Goal: Use online tool/utility: Utilize a website feature to perform a specific function

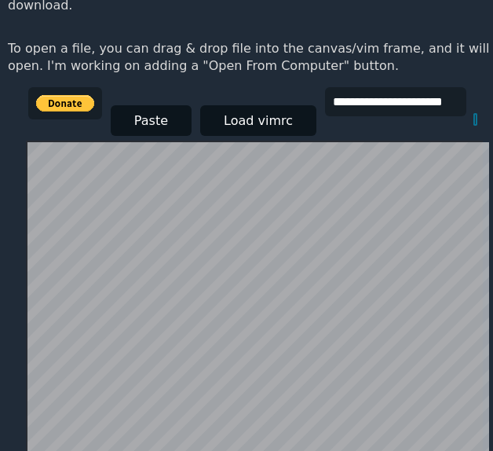
scroll to position [322, 0]
